Goal: Task Accomplishment & Management: Complete application form

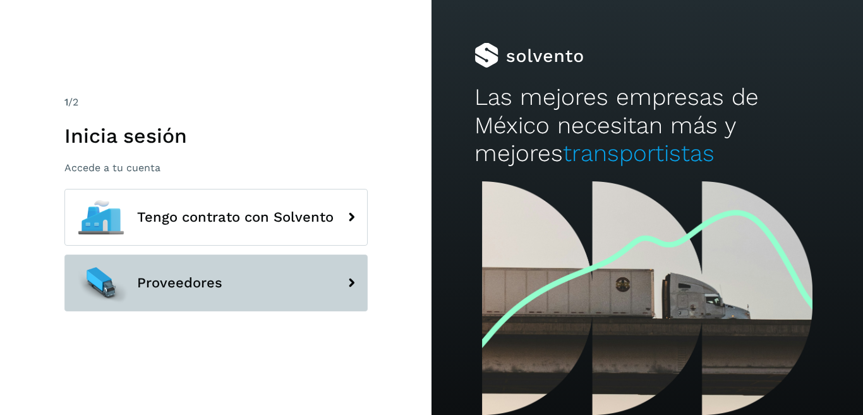
click at [303, 284] on button "Proveedores" at bounding box center [215, 283] width 303 height 57
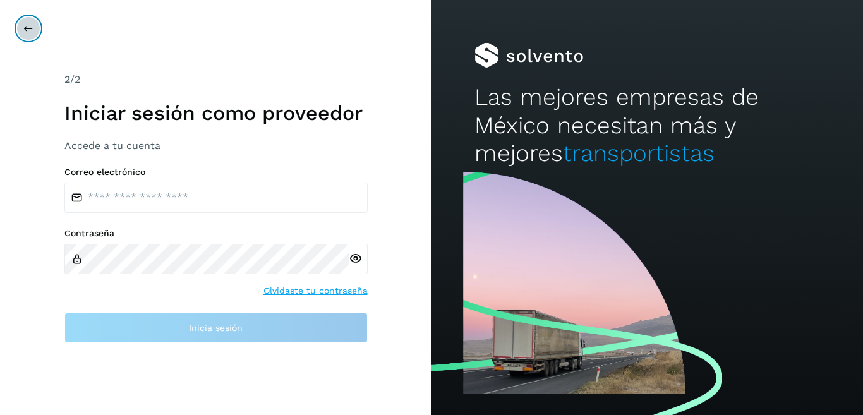
click at [28, 26] on icon at bounding box center [28, 28] width 10 height 10
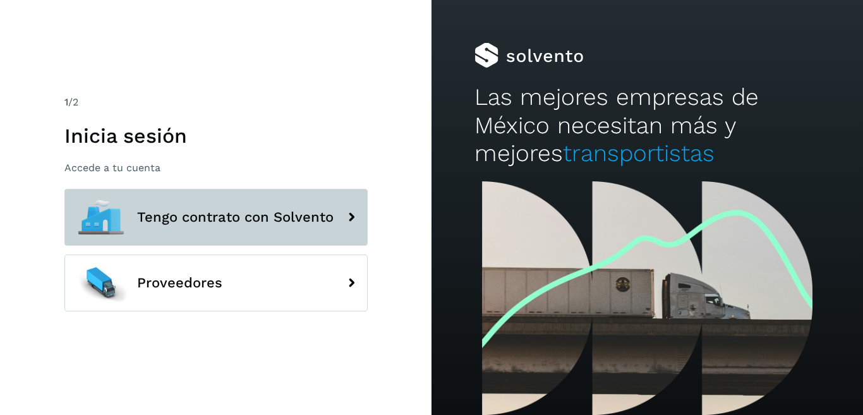
click at [321, 210] on span "Tengo contrato con Solvento" at bounding box center [235, 217] width 196 height 15
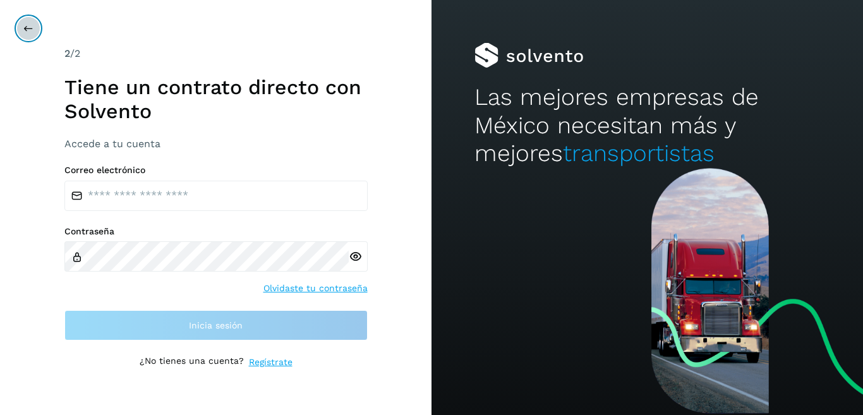
click at [32, 22] on button at bounding box center [28, 28] width 24 height 24
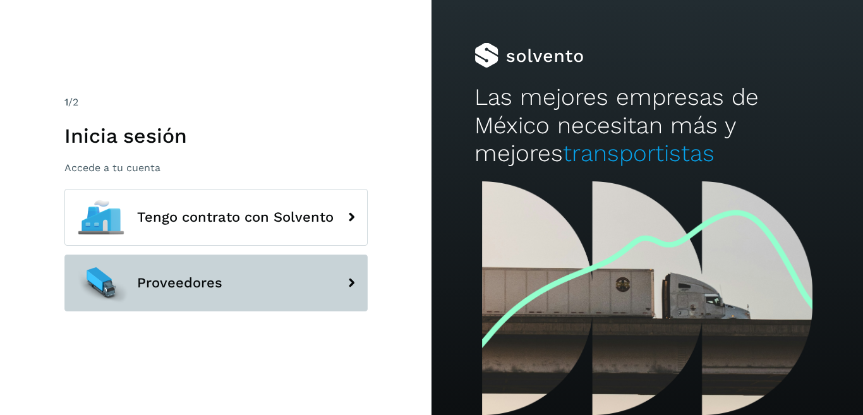
click at [259, 262] on button "Proveedores" at bounding box center [215, 283] width 303 height 57
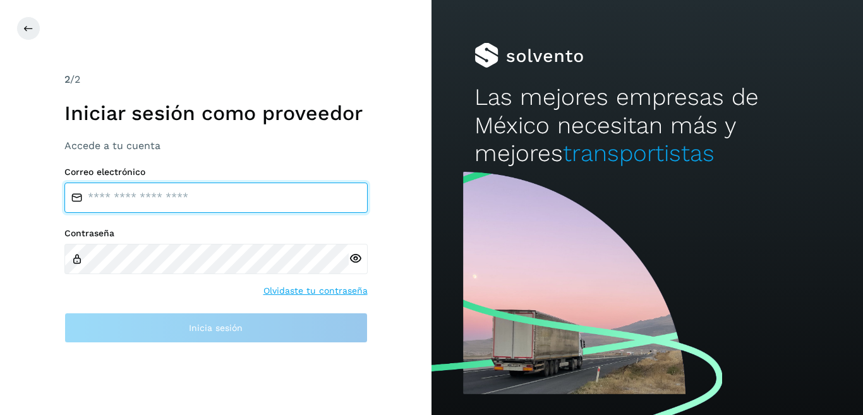
click at [217, 188] on input "email" at bounding box center [215, 198] width 303 height 30
type input "**********"
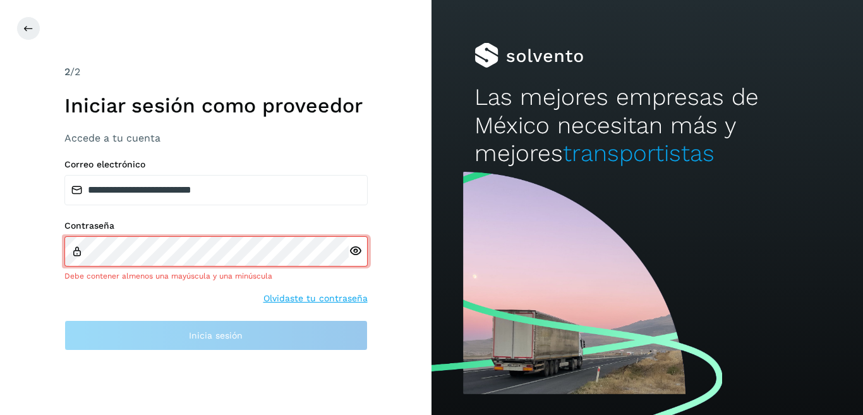
click at [360, 263] on div at bounding box center [358, 251] width 19 height 30
click at [354, 249] on icon at bounding box center [355, 250] width 13 height 13
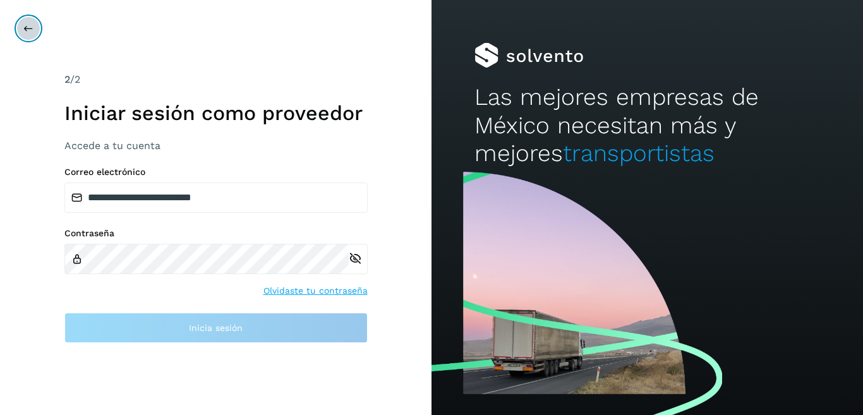
click at [33, 27] on button at bounding box center [28, 28] width 24 height 24
click at [23, 28] on icon at bounding box center [28, 28] width 10 height 10
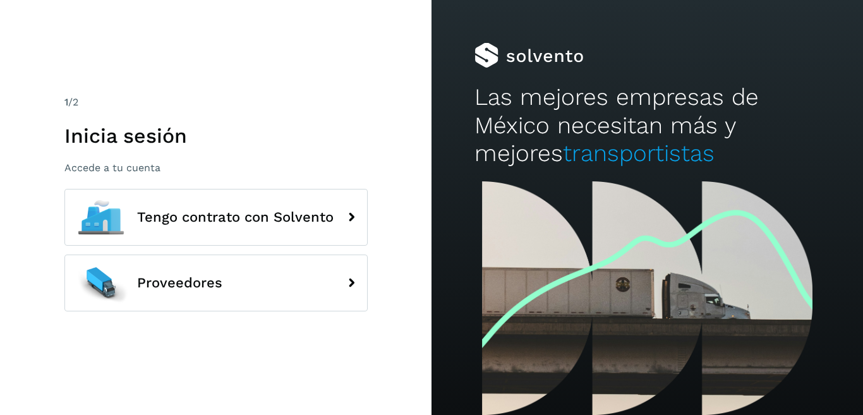
click at [23, 28] on div "1 /2 Inicia sesión Accede a tu cuenta Tengo contrato con Solvento Proveedores" at bounding box center [215, 207] width 431 height 415
